Goal: Information Seeking & Learning: Learn about a topic

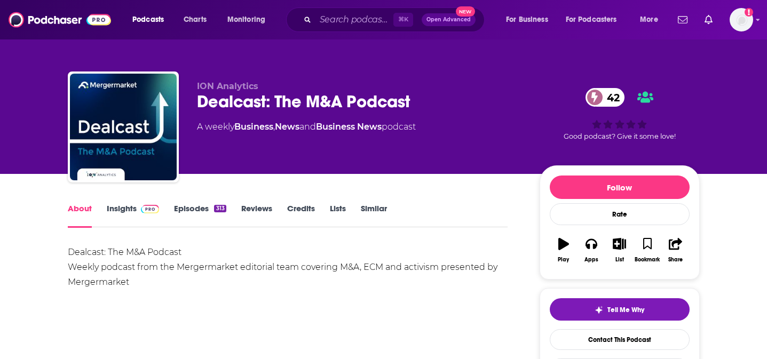
click at [113, 214] on link "Insights" at bounding box center [133, 215] width 53 height 25
